Goal: Find contact information: Find contact information

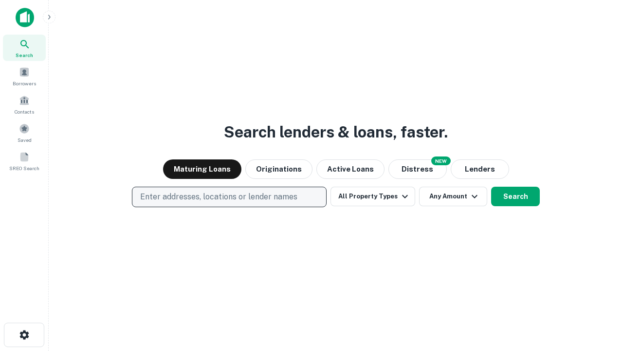
click at [229, 197] on p "Enter addresses, locations or lender names" at bounding box center [218, 197] width 157 height 12
type input "**********"
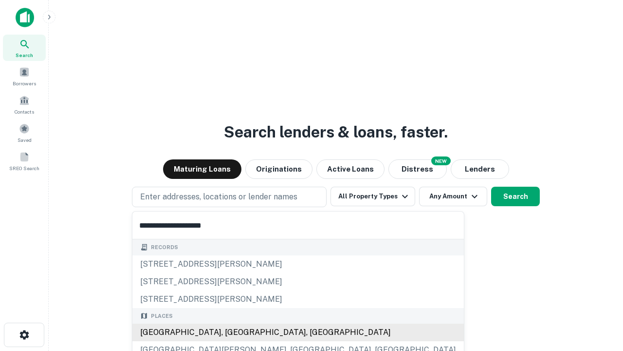
click at [233, 332] on div "Santa Monica, CA, USA" at bounding box center [298, 332] width 332 height 18
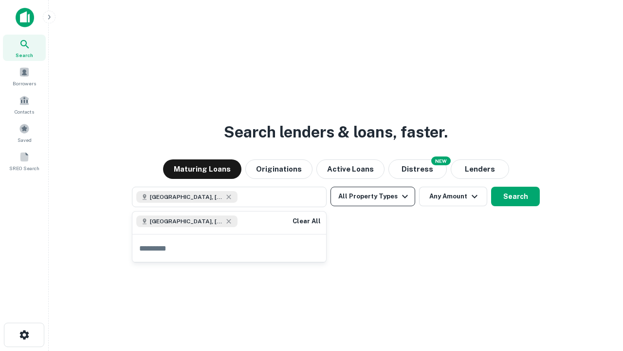
click at [373, 196] on button "All Property Types" at bounding box center [373, 195] width 85 height 19
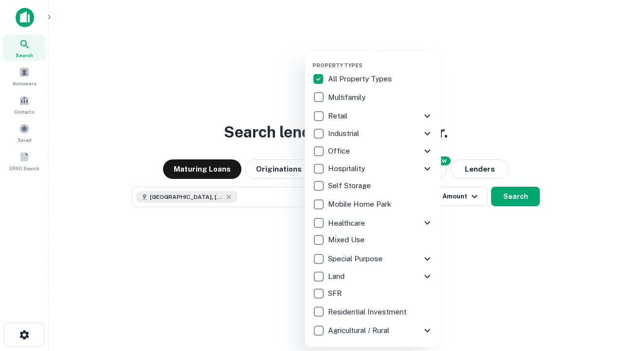
click at [381, 59] on button "button" at bounding box center [381, 59] width 136 height 0
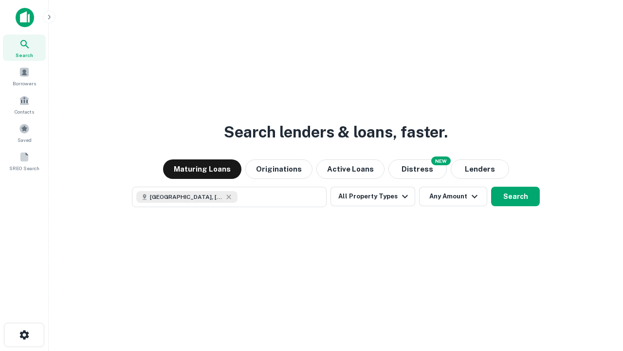
scroll to position [16, 0]
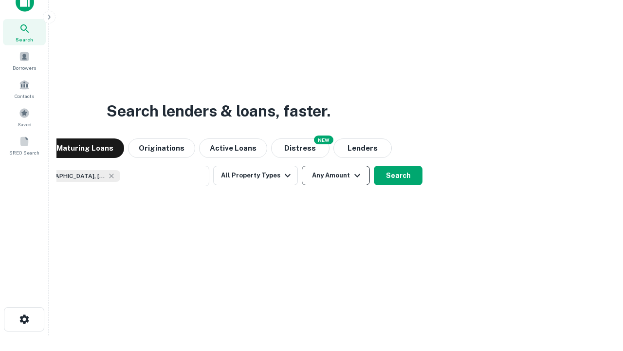
click at [302, 166] on button "Any Amount" at bounding box center [336, 175] width 68 height 19
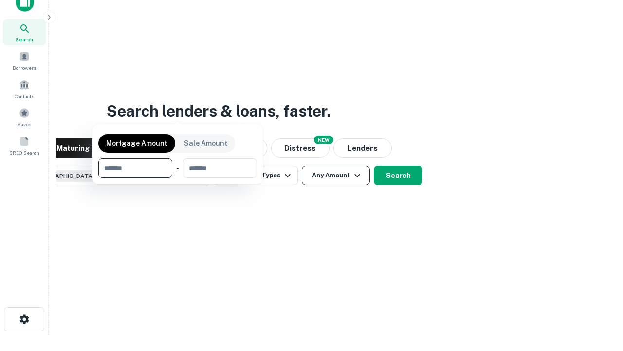
scroll to position [70, 276]
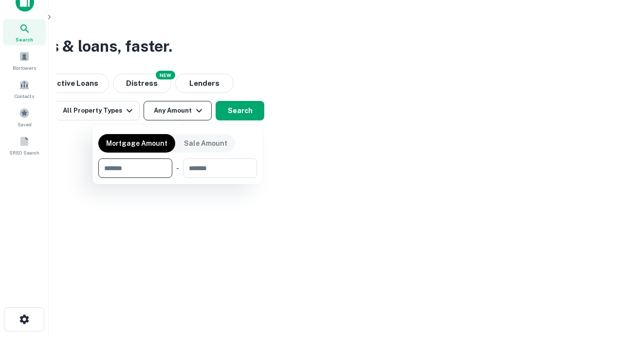
type input "*******"
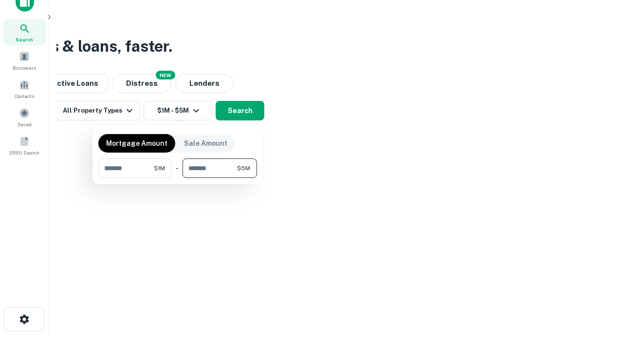
type input "*******"
click at [178, 178] on button "button" at bounding box center [177, 178] width 159 height 0
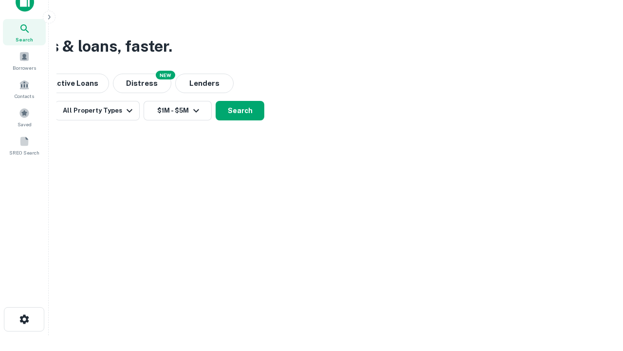
scroll to position [16, 0]
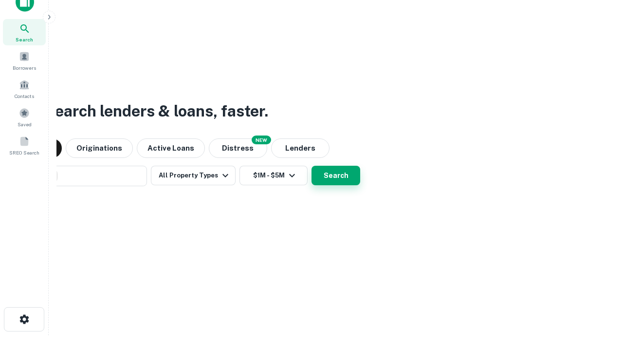
click at [312, 166] on button "Search" at bounding box center [336, 175] width 49 height 19
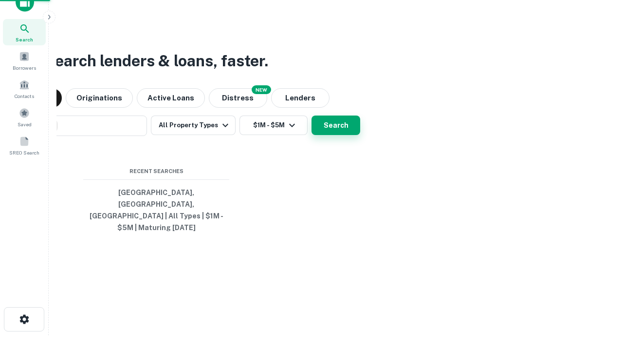
scroll to position [32, 276]
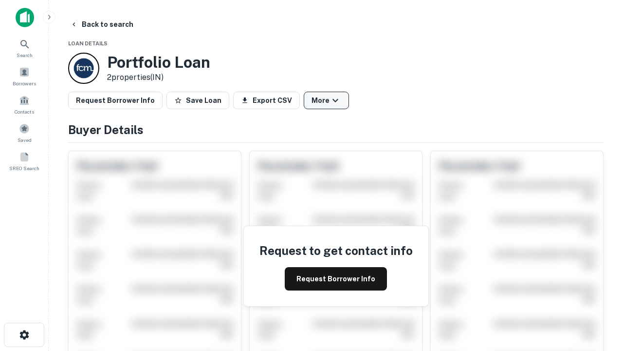
click at [326, 100] on button "More" at bounding box center [326, 101] width 45 height 18
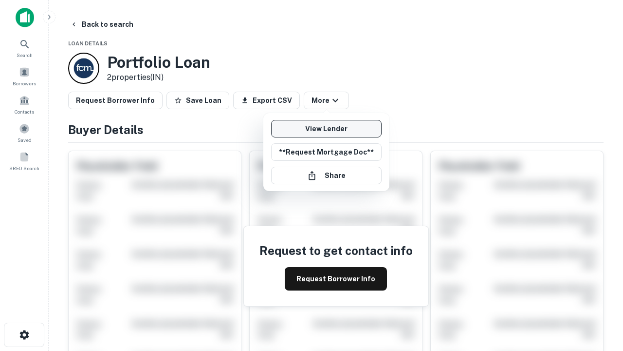
click at [326, 129] on link "View Lender" at bounding box center [326, 129] width 111 height 18
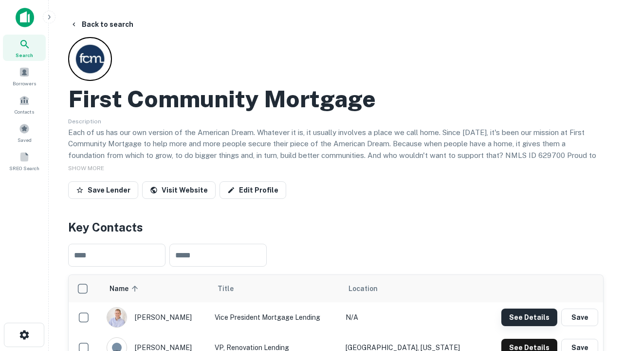
click at [529, 316] on button "See Details" at bounding box center [530, 317] width 56 height 18
click at [24, 334] on icon "button" at bounding box center [25, 335] width 12 height 12
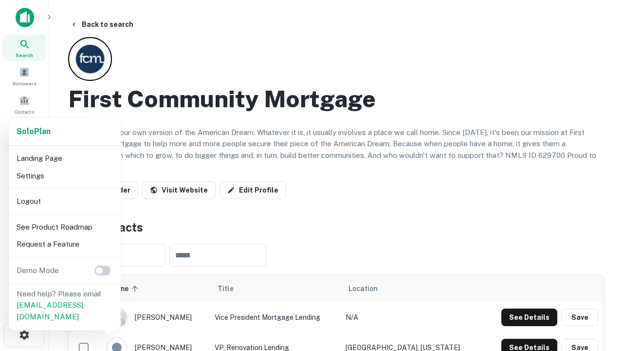
click at [64, 201] on li "Logout" at bounding box center [65, 201] width 104 height 18
